Goal: Information Seeking & Learning: Learn about a topic

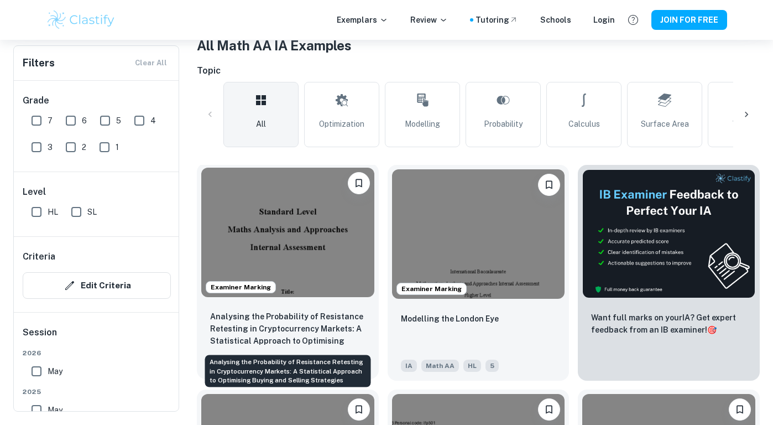
scroll to position [156, 0]
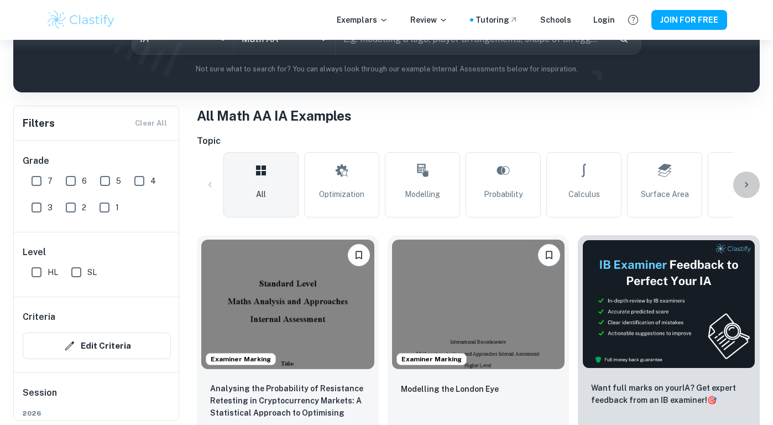
click at [743, 184] on icon at bounding box center [746, 184] width 11 height 11
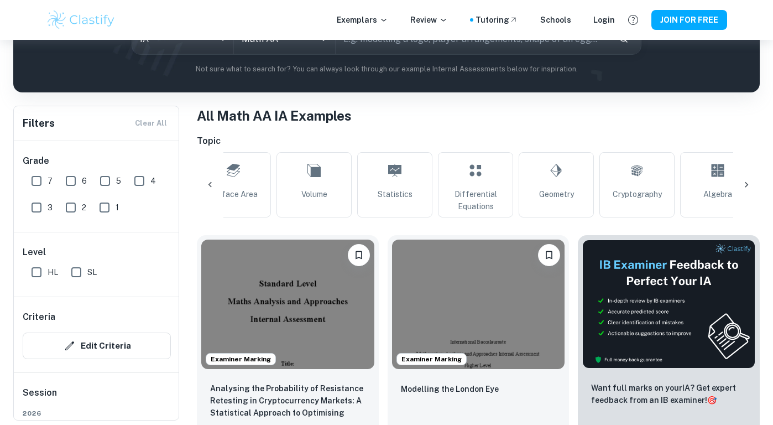
scroll to position [0, 445]
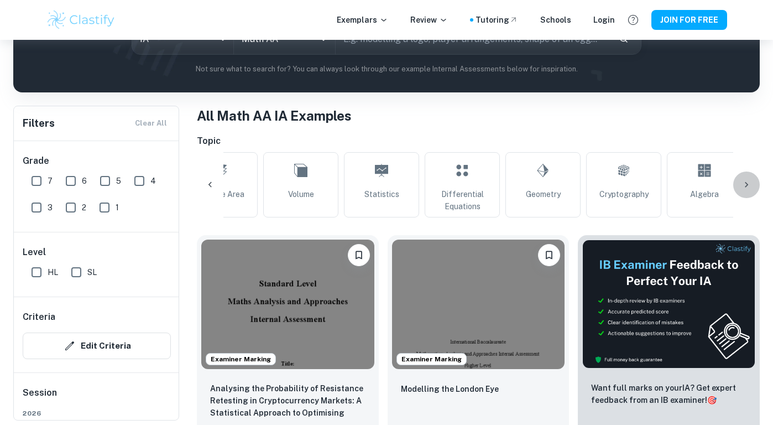
click at [749, 187] on icon at bounding box center [746, 184] width 11 height 11
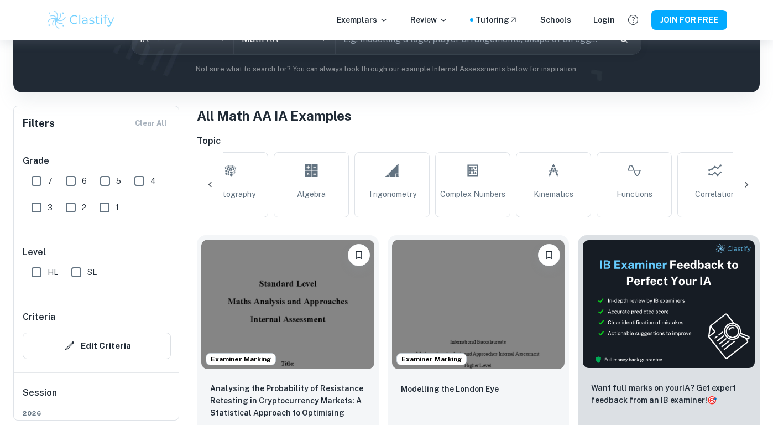
scroll to position [0, 857]
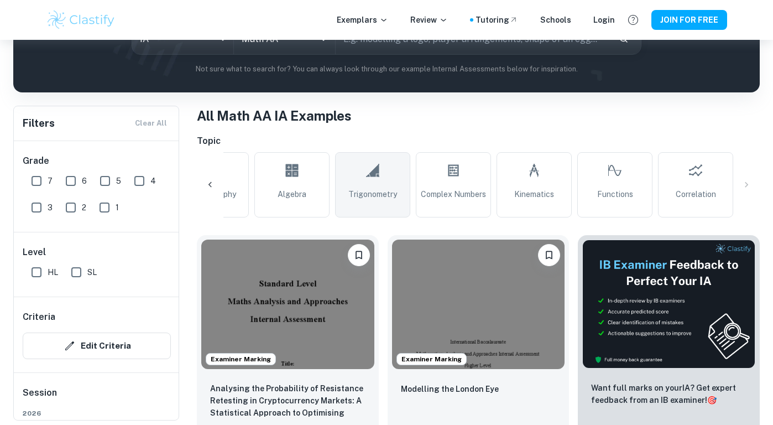
click at [370, 194] on span "Trigonometry" at bounding box center [372, 194] width 49 height 12
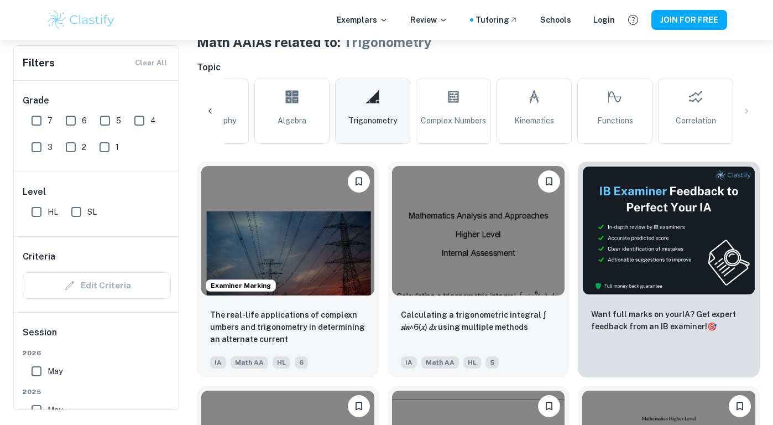
scroll to position [234, 0]
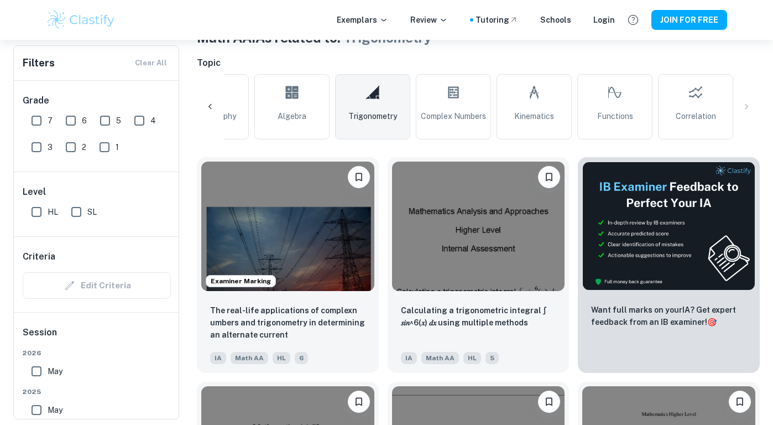
click at [206, 104] on icon at bounding box center [210, 106] width 11 height 11
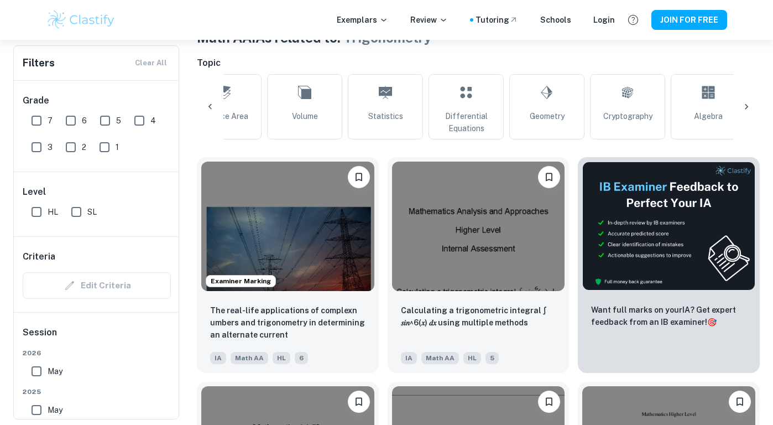
scroll to position [0, 412]
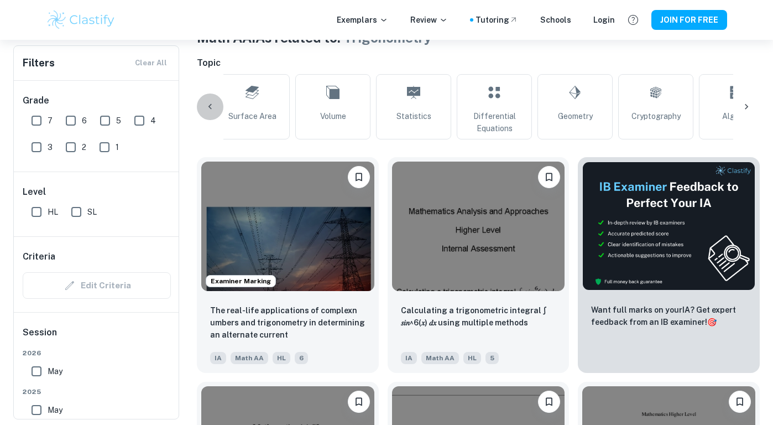
click at [208, 108] on icon at bounding box center [210, 106] width 11 height 11
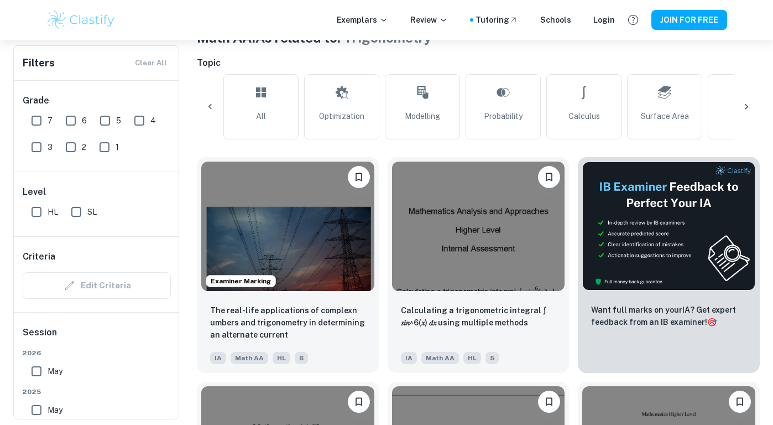
scroll to position [0, 0]
click at [364, 111] on span "Optimization" at bounding box center [341, 116] width 45 height 12
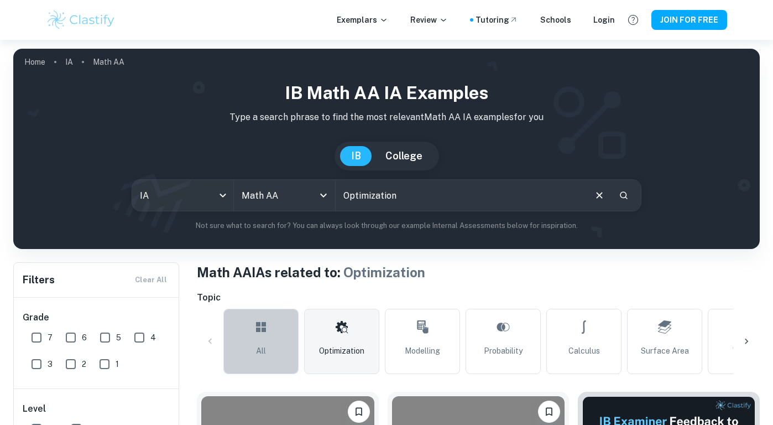
click at [266, 341] on link "All" at bounding box center [260, 341] width 75 height 65
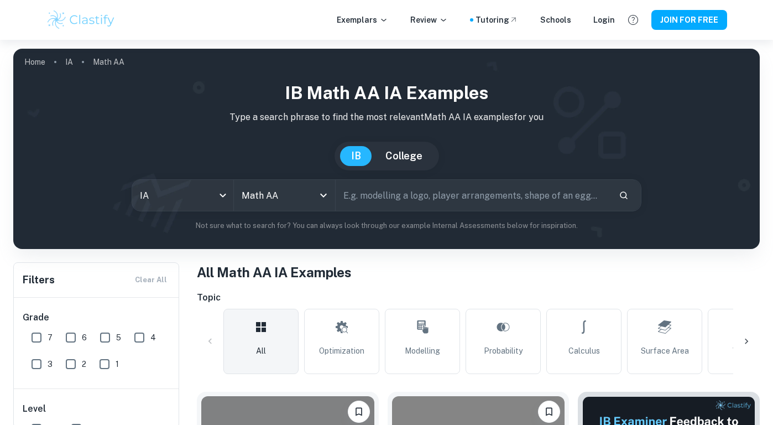
click at [449, 194] on input "text" at bounding box center [473, 195] width 274 height 31
type input "d"
type input "volume of a revolution"
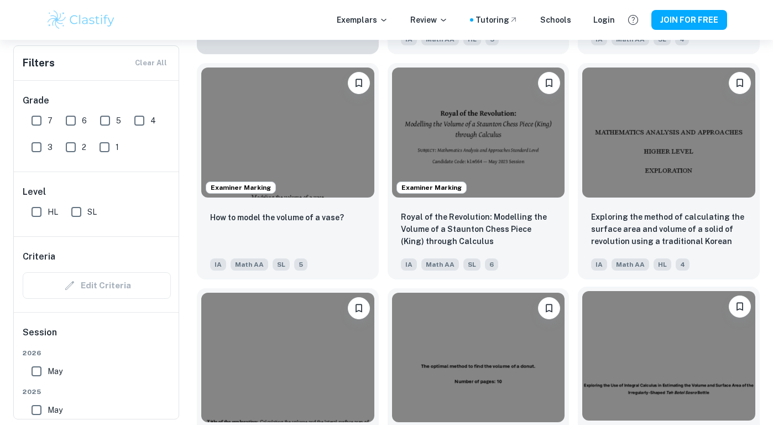
scroll to position [1001, 0]
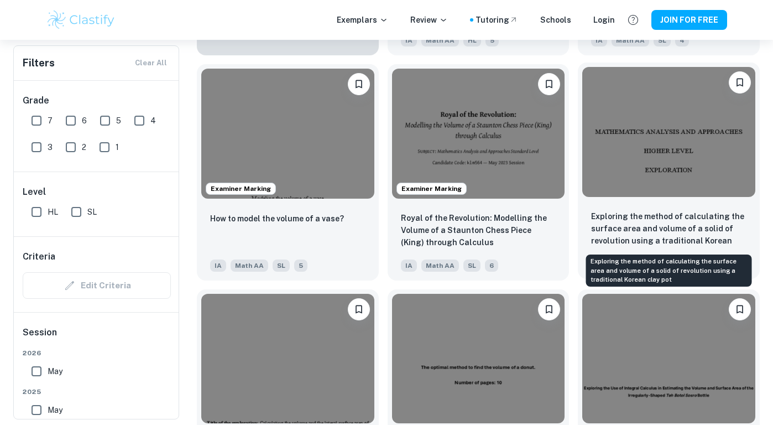
click at [670, 218] on p "Exploring the method of calculating the surface area and volume of a solid of r…" at bounding box center [668, 229] width 155 height 38
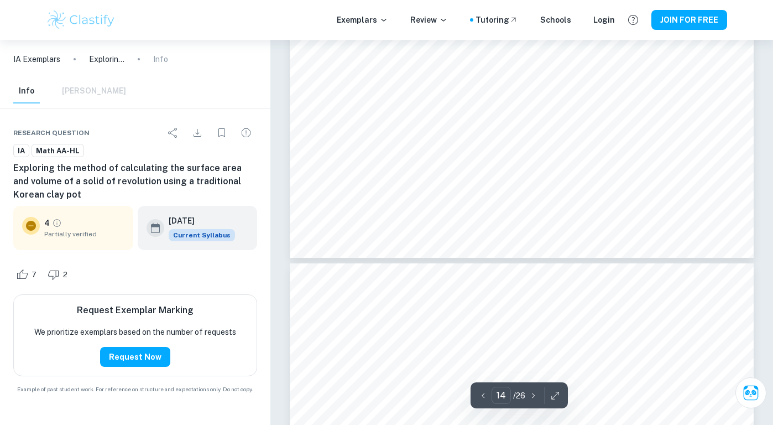
scroll to position [8055, 0]
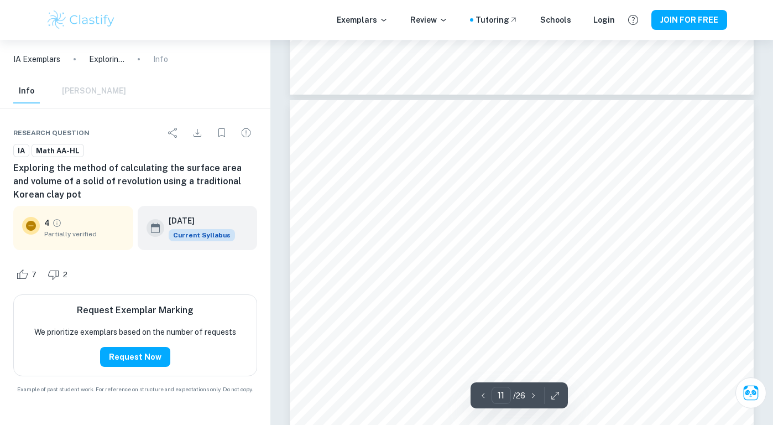
type input "10"
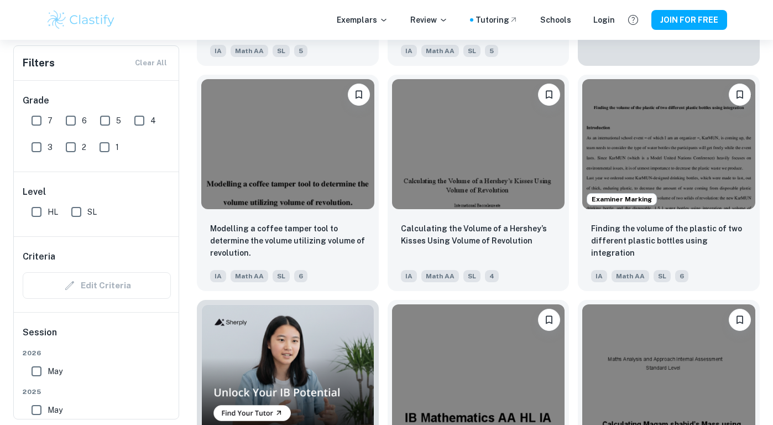
scroll to position [508, 0]
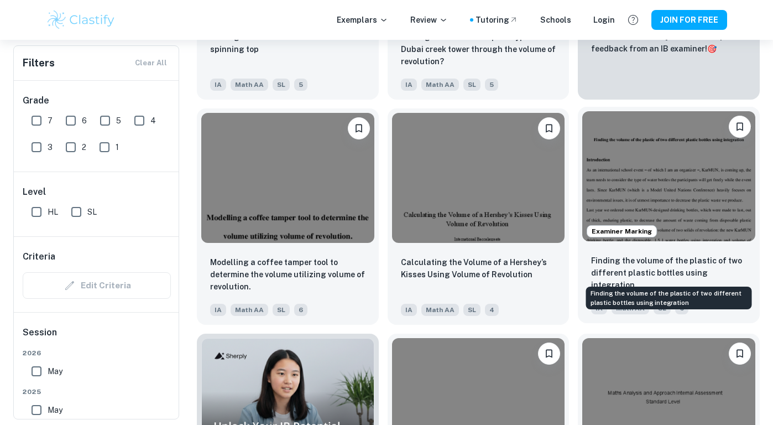
click at [698, 271] on p "Finding the volume of the plastic of two different plastic bottles using integr…" at bounding box center [668, 272] width 155 height 36
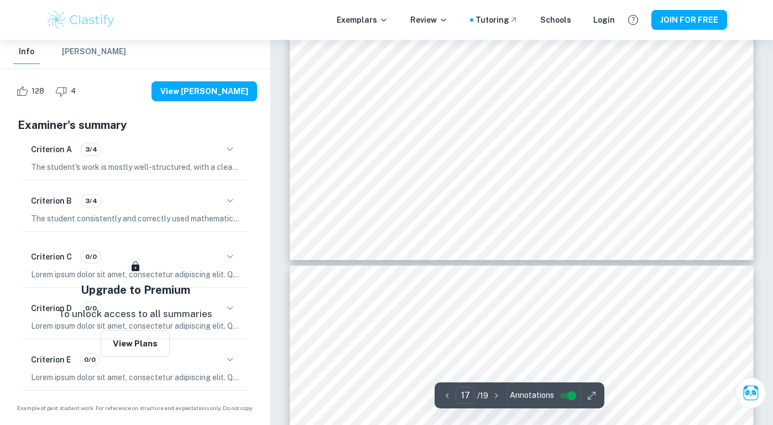
scroll to position [11325, 0]
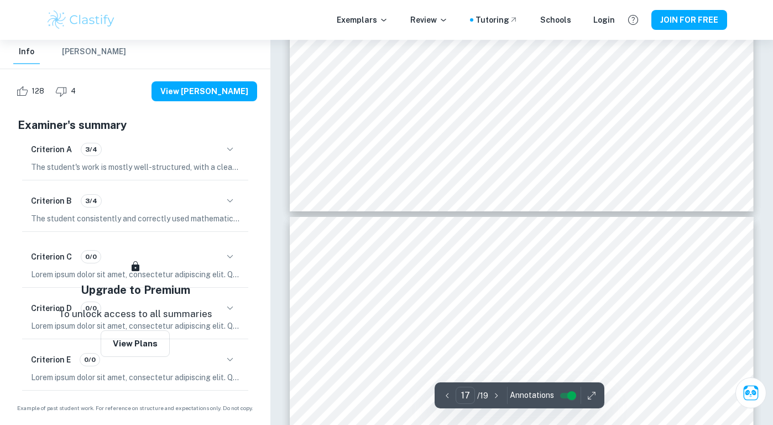
type input "18"
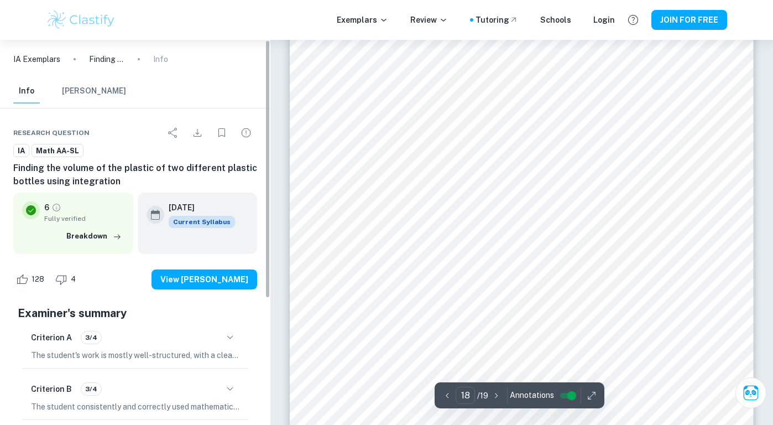
scroll to position [0, 0]
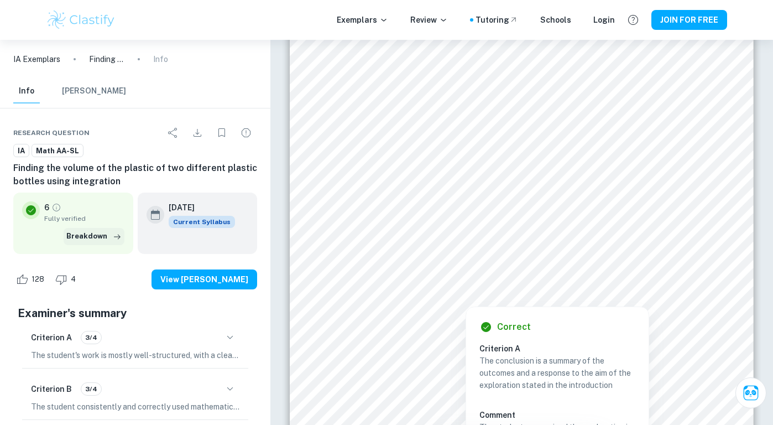
click at [96, 235] on button "Breakdown" at bounding box center [94, 236] width 61 height 17
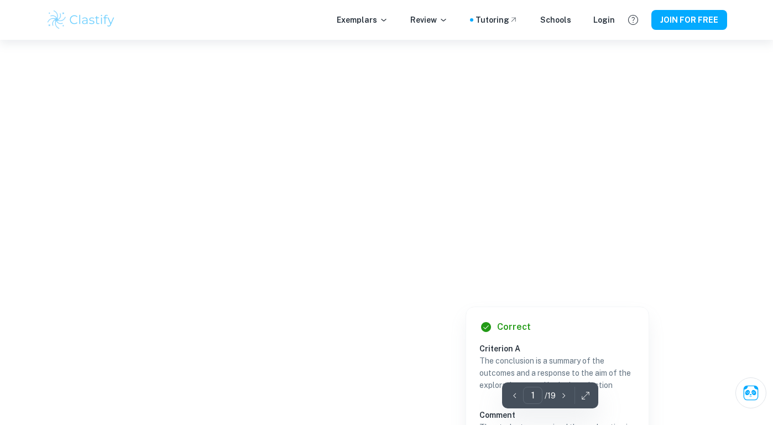
type input "18"
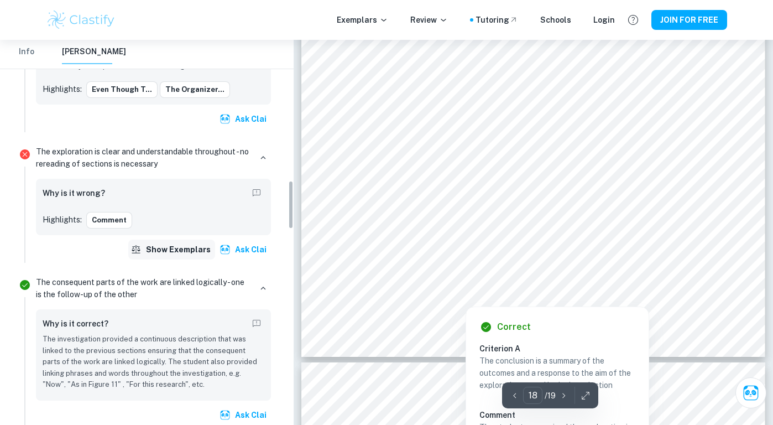
scroll to position [1102, 0]
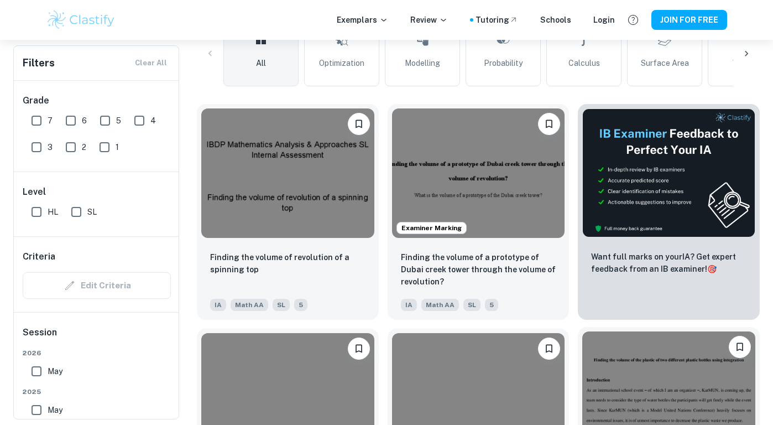
scroll to position [317, 0]
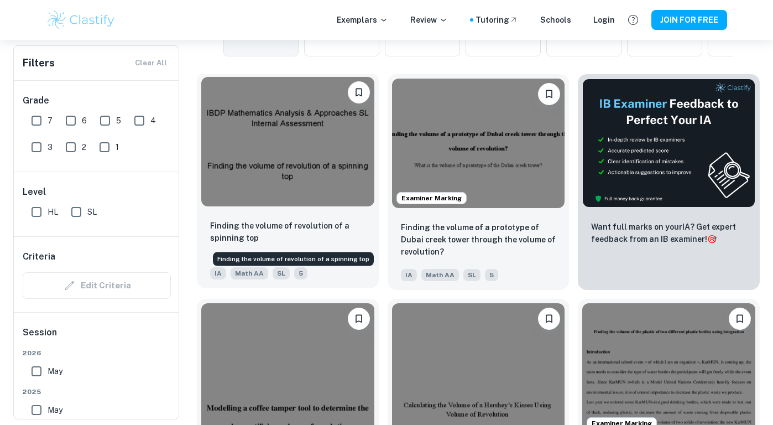
click at [348, 236] on p "Finding the volume of revolution of a spinning top" at bounding box center [287, 231] width 155 height 24
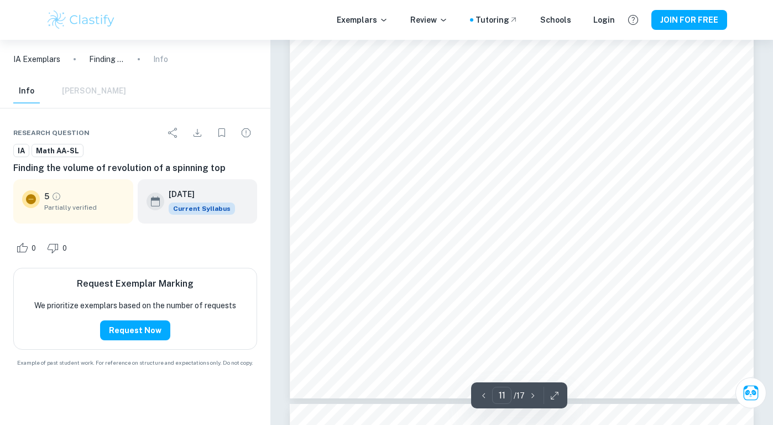
scroll to position [7145, 0]
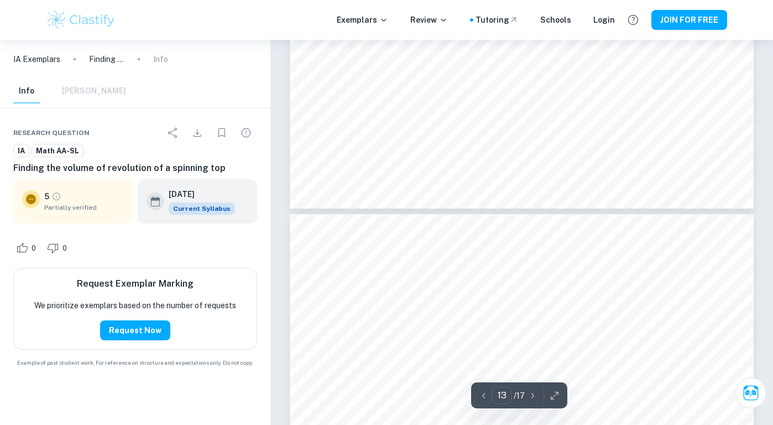
type input "14"
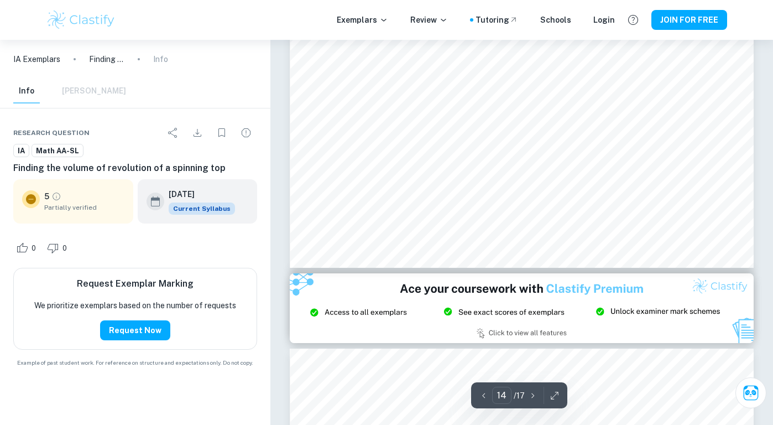
scroll to position [9255, 0]
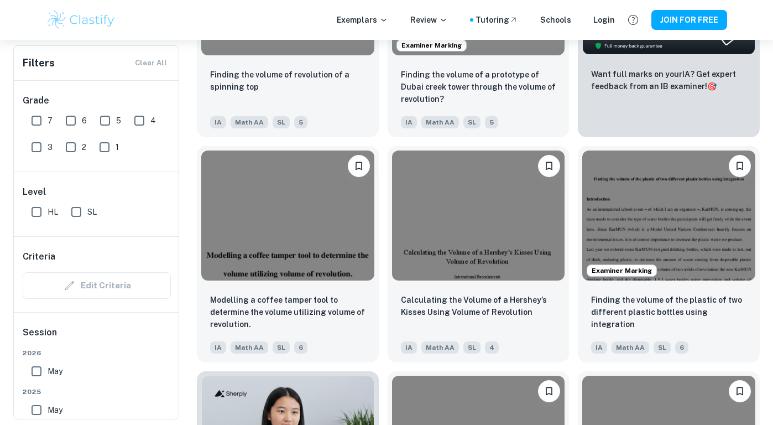
scroll to position [478, 0]
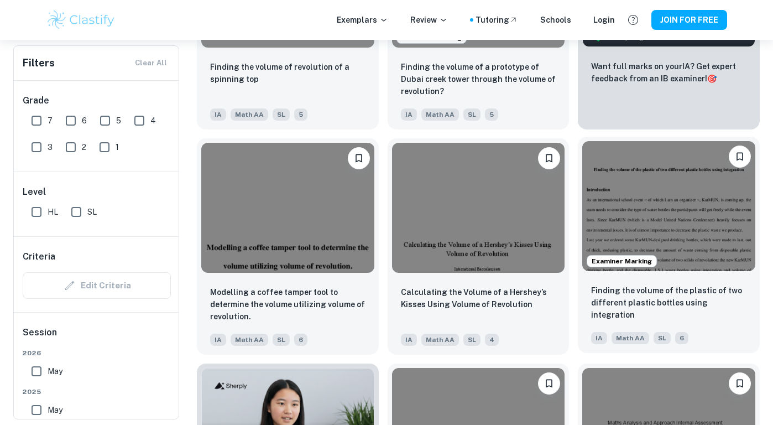
click at [685, 310] on div "Finding the volume of the plastic of two different plastic bottles using integr…" at bounding box center [668, 303] width 155 height 38
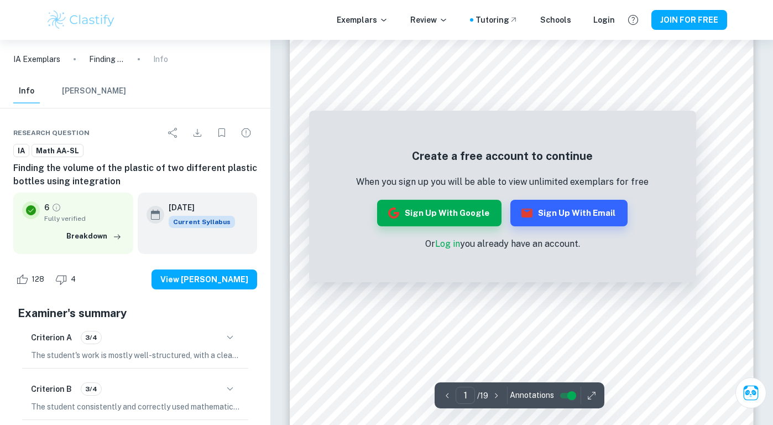
scroll to position [102, 0]
click at [447, 244] on link "Log in" at bounding box center [447, 243] width 25 height 11
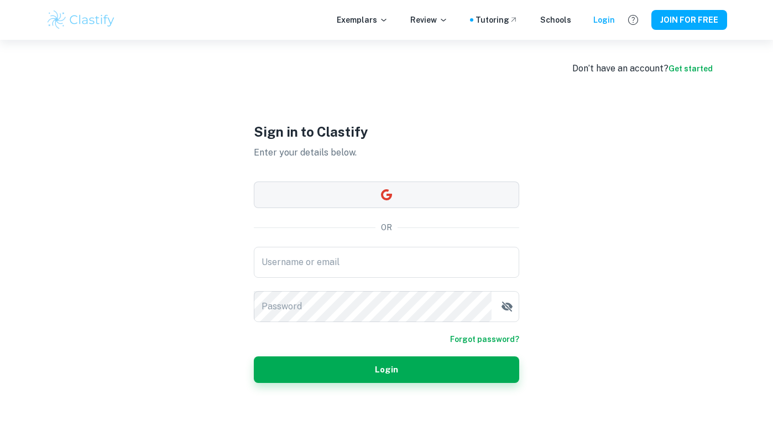
click at [437, 192] on button "button" at bounding box center [386, 194] width 265 height 27
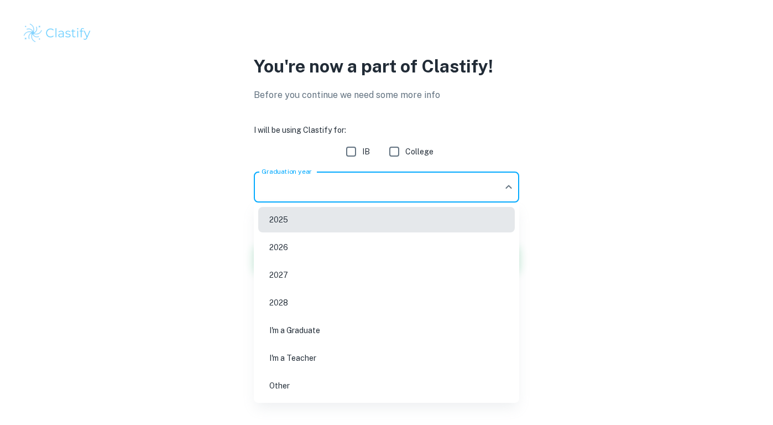
click at [442, 191] on body "We value your privacy We use cookies to enhance your browsing experience, serve…" at bounding box center [386, 212] width 773 height 425
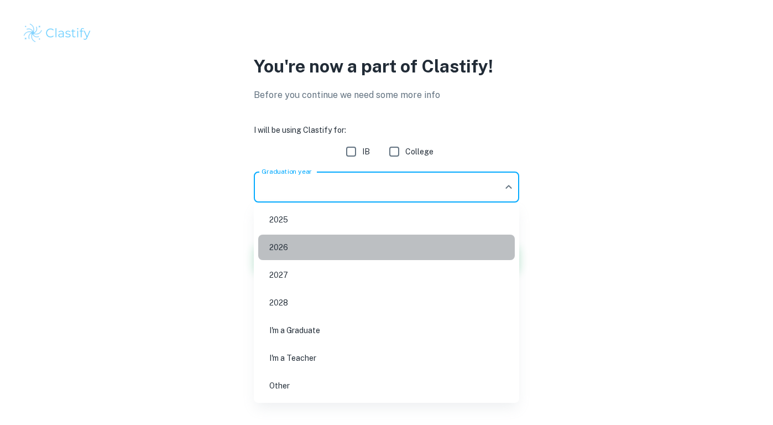
click at [370, 244] on li "2026" at bounding box center [386, 246] width 257 height 25
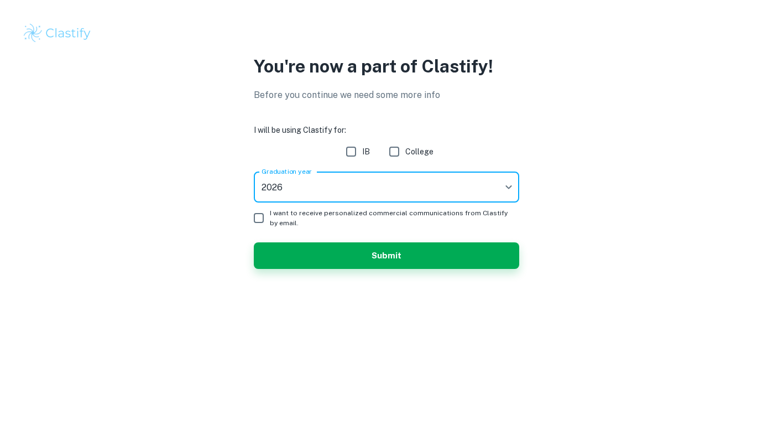
click at [356, 152] on input "IB" at bounding box center [351, 151] width 22 height 22
checkbox input "true"
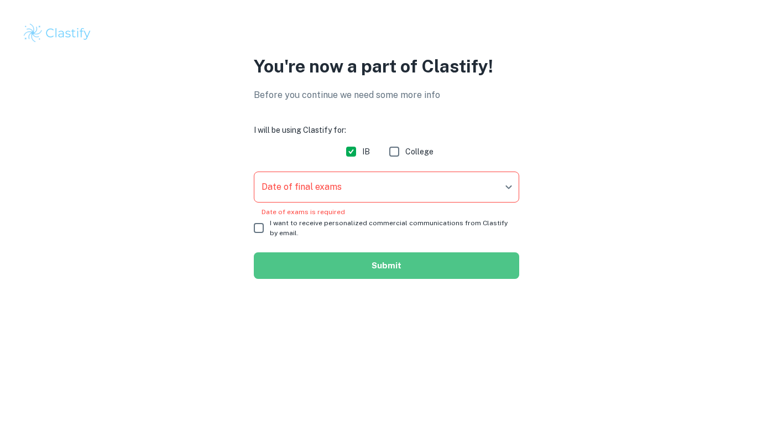
click at [397, 264] on button "Submit" at bounding box center [386, 265] width 265 height 27
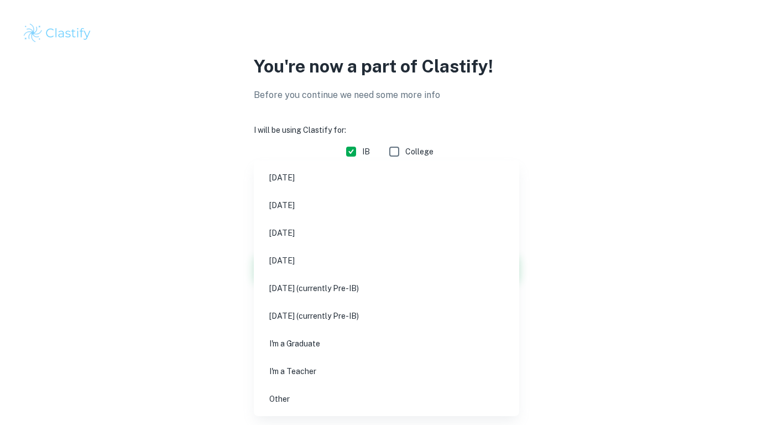
click at [405, 191] on body "We value your privacy We use cookies to enhance your browsing experience, serve…" at bounding box center [386, 212] width 773 height 425
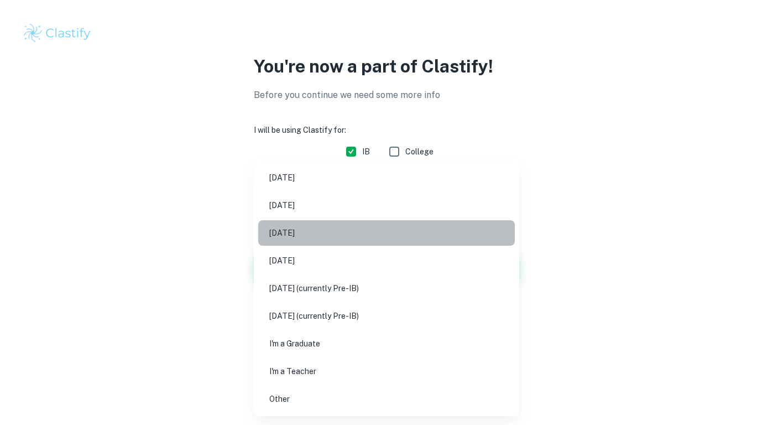
click at [316, 234] on li "May 2026" at bounding box center [386, 232] width 257 height 25
type input "M26"
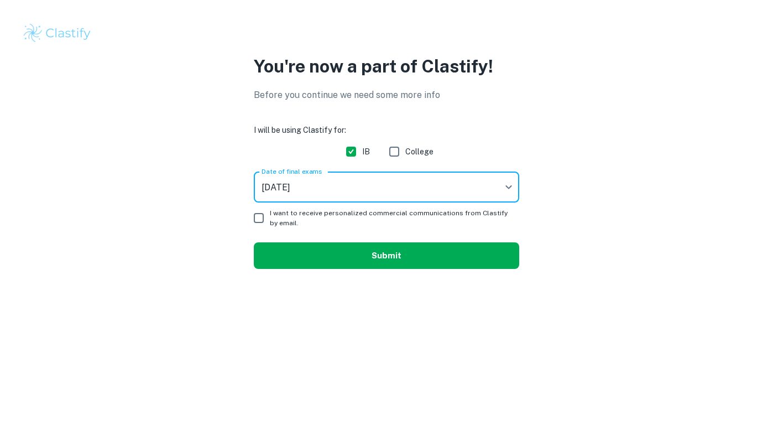
click at [412, 265] on button "Submit" at bounding box center [386, 255] width 265 height 27
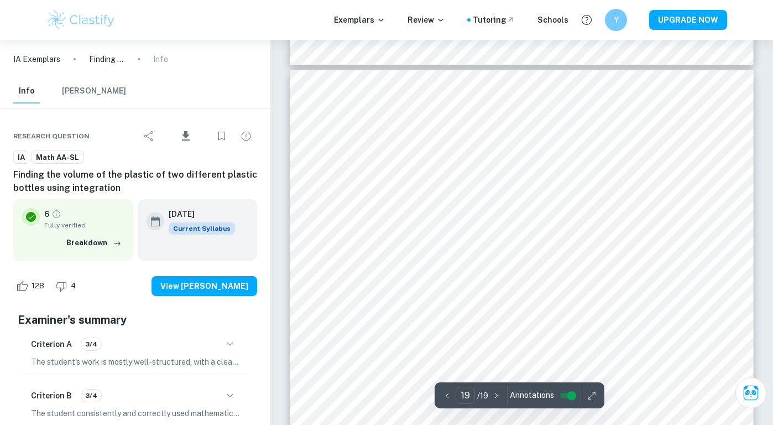
scroll to position [12184, 0]
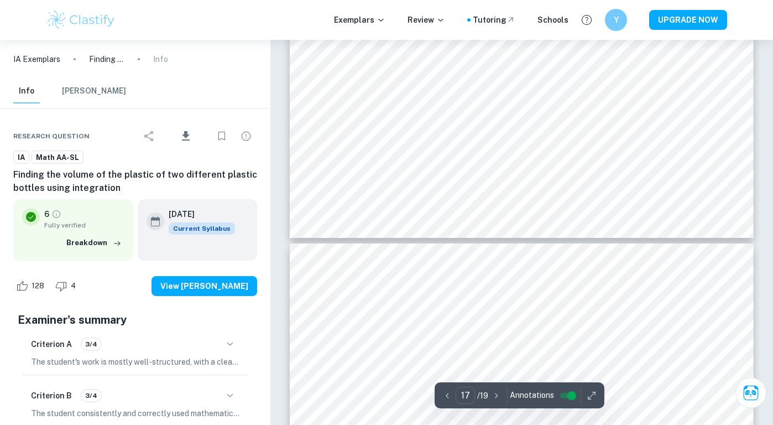
type input "16"
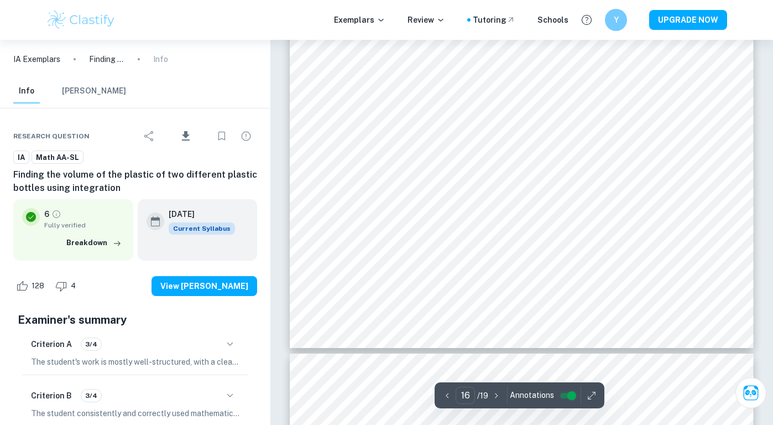
scroll to position [10506, 0]
